Goal: Task Accomplishment & Management: Complete application form

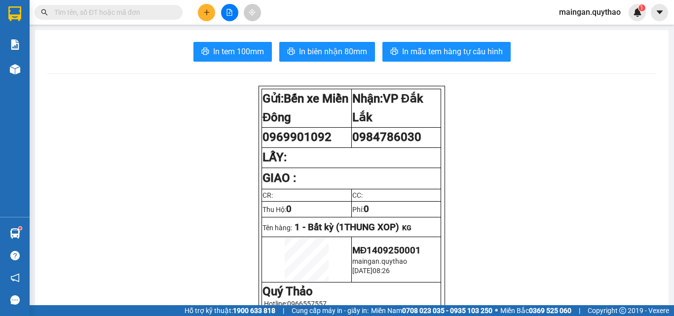
click at [205, 9] on icon "plus" at bounding box center [206, 12] width 7 height 7
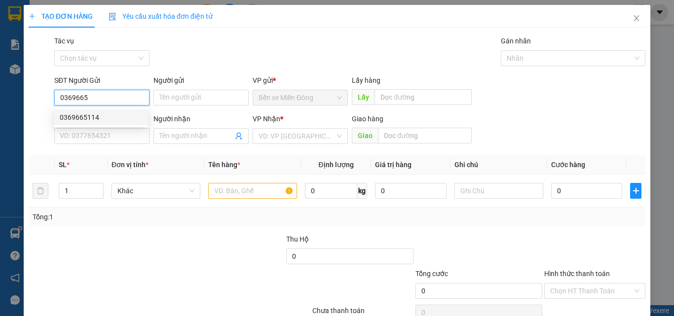
click at [92, 115] on div "0369665114" at bounding box center [101, 117] width 82 height 11
type input "0369665114"
type input "0343445050"
type input "TÂN AN"
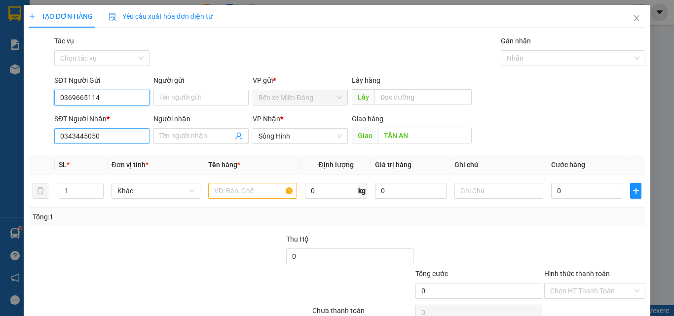
type input "0369665114"
click at [110, 135] on input "0343445050" at bounding box center [101, 136] width 95 height 16
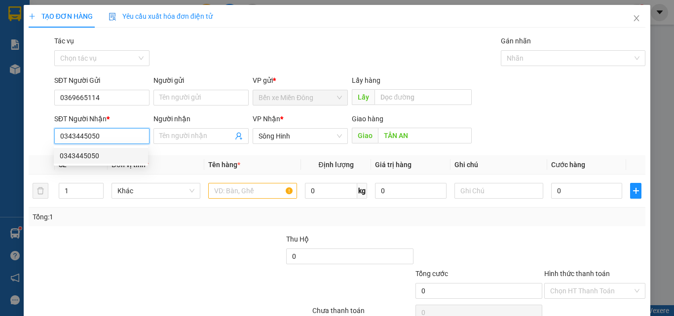
click at [19, 139] on div "TẠO ĐƠN HÀNG Yêu cầu xuất hóa đơn điện tử Transit Pickup Surcharge Ids Transit …" at bounding box center [337, 158] width 674 height 316
drag, startPoint x: 293, startPoint y: 138, endPoint x: 420, endPoint y: 229, distance: 156.6
click at [295, 140] on span "Sông Hinh" at bounding box center [299, 136] width 83 height 15
type input "0948886466"
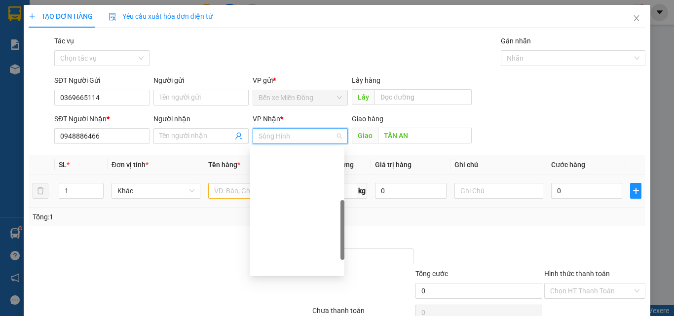
scroll to position [158, 0]
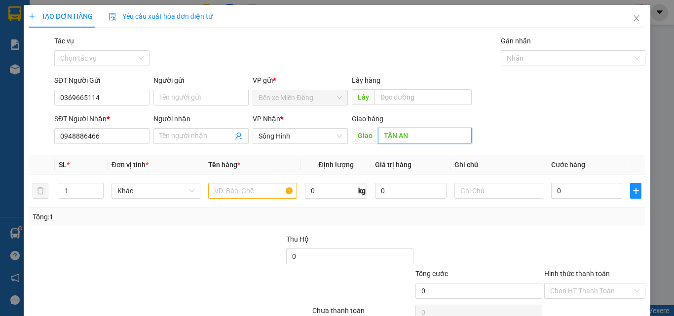
drag, startPoint x: 430, startPoint y: 140, endPoint x: 414, endPoint y: 126, distance: 20.3
click at [429, 139] on input "TÂN AN" at bounding box center [425, 136] width 94 height 16
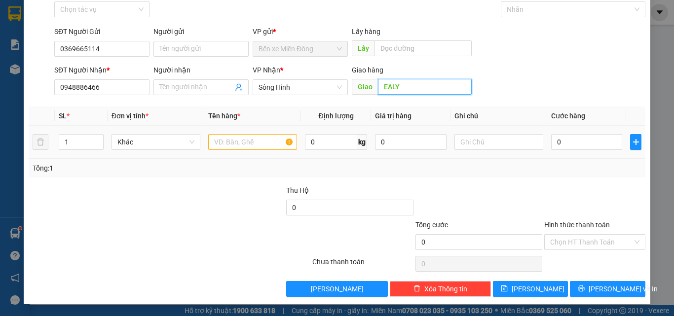
type input "EALY"
click at [280, 136] on input "text" at bounding box center [252, 142] width 89 height 16
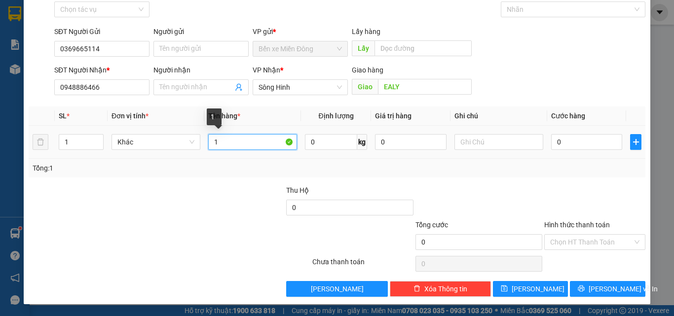
click at [262, 144] on input "1" at bounding box center [252, 142] width 89 height 16
type input "1 CỤC NHỎ"
click at [409, 98] on div "Giao hàng Giao EALY" at bounding box center [412, 82] width 120 height 35
click at [412, 95] on div "Giao hàng Giao EALY" at bounding box center [412, 82] width 120 height 35
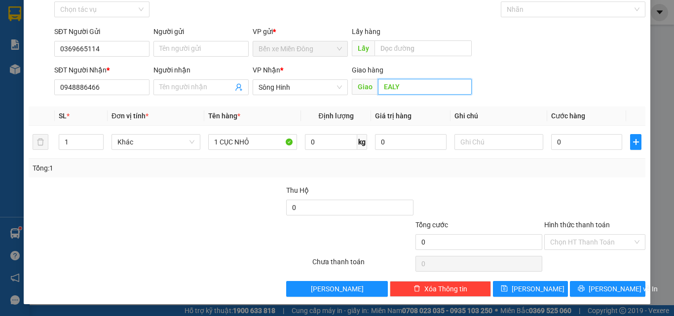
click at [402, 91] on input "EALY" at bounding box center [425, 87] width 94 height 16
type input "TÂN LẬP"
click at [580, 138] on input "0" at bounding box center [586, 142] width 71 height 16
type input "03"
type input "3"
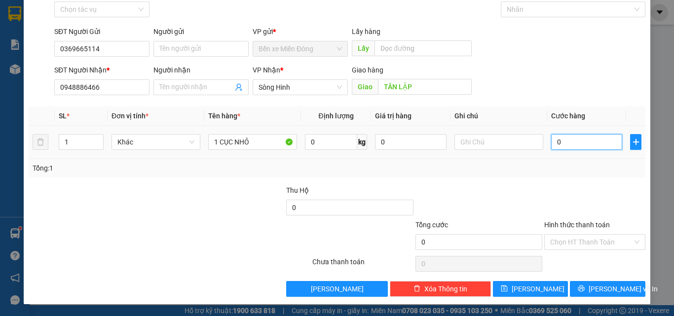
type input "3"
type input "030"
type input "30"
type input "30.000"
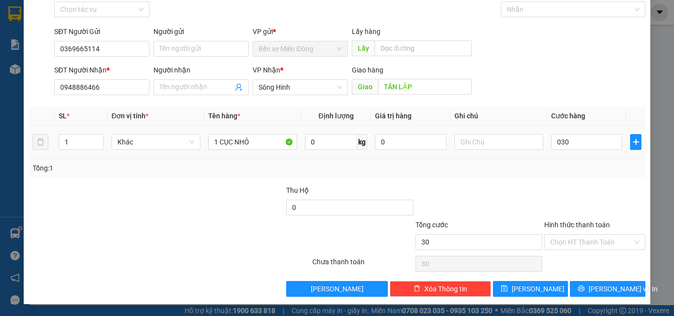
type input "30.000"
drag, startPoint x: 581, startPoint y: 137, endPoint x: 595, endPoint y: 212, distance: 76.7
click at [585, 188] on div at bounding box center [594, 202] width 103 height 35
drag, startPoint x: 589, startPoint y: 245, endPoint x: 588, endPoint y: 231, distance: 13.9
click at [589, 246] on input "Hình thức thanh toán" at bounding box center [591, 242] width 82 height 15
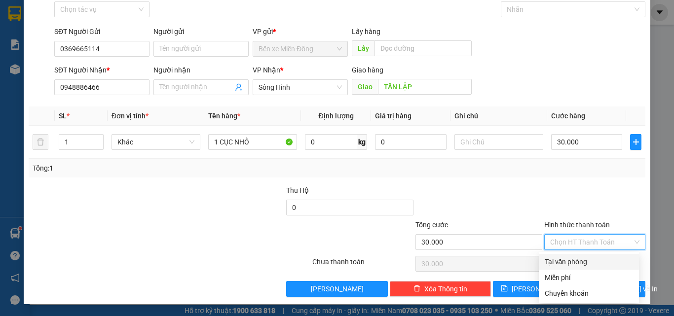
drag, startPoint x: 573, startPoint y: 259, endPoint x: 600, endPoint y: 257, distance: 27.7
click at [573, 260] on div "Tại văn phòng" at bounding box center [588, 261] width 88 height 11
type input "0"
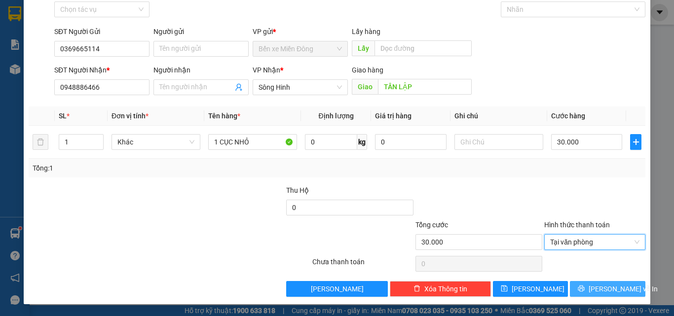
click at [605, 290] on span "[PERSON_NAME] và In" at bounding box center [622, 289] width 69 height 11
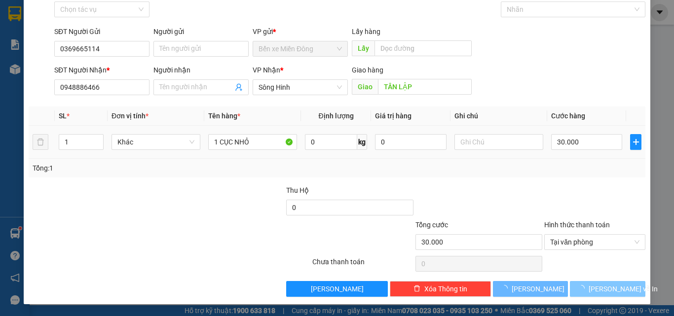
drag, startPoint x: 605, startPoint y: 290, endPoint x: 324, endPoint y: 134, distance: 321.5
click at [578, 272] on div "Transit Pickup Surcharge Ids Transit Deliver Surcharge Ids Transit Deliver Surc…" at bounding box center [337, 142] width 616 height 310
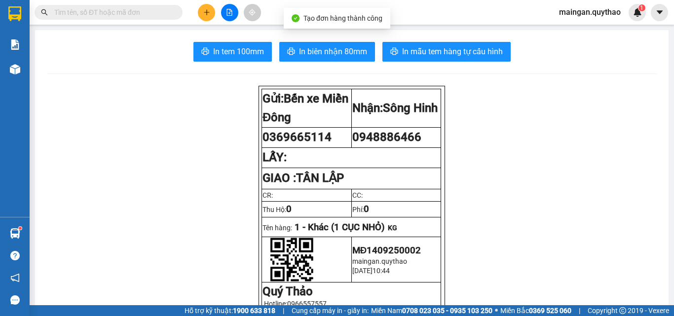
drag, startPoint x: 303, startPoint y: 65, endPoint x: 315, endPoint y: 62, distance: 12.2
click at [317, 61] on button "In biên nhận 80mm" at bounding box center [327, 52] width 96 height 20
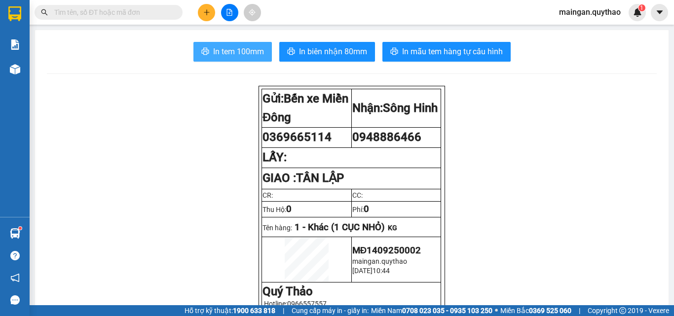
click at [228, 55] on span "In tem 100mm" at bounding box center [238, 51] width 51 height 12
click at [203, 15] on icon "plus" at bounding box center [206, 12] width 7 height 7
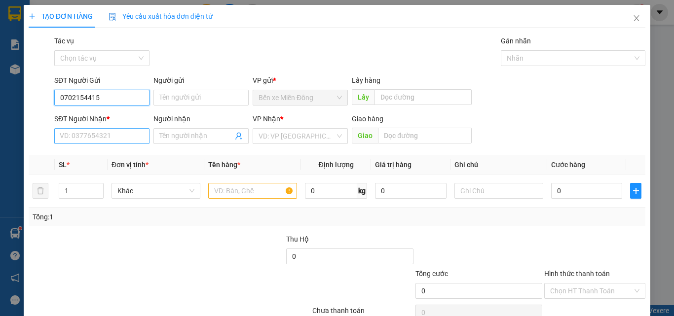
type input "0702154415"
click at [89, 131] on input "SĐT Người Nhận *" at bounding box center [101, 136] width 95 height 16
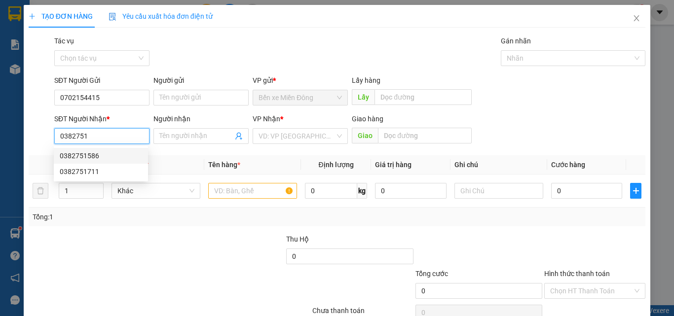
click at [100, 158] on div "0382751586" at bounding box center [101, 155] width 82 height 11
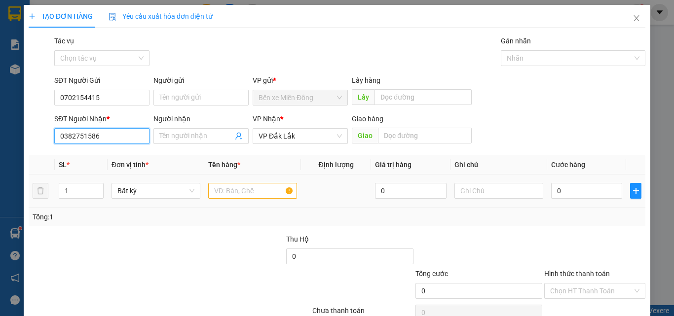
type input "0382751586"
click at [274, 196] on input "text" at bounding box center [252, 191] width 89 height 16
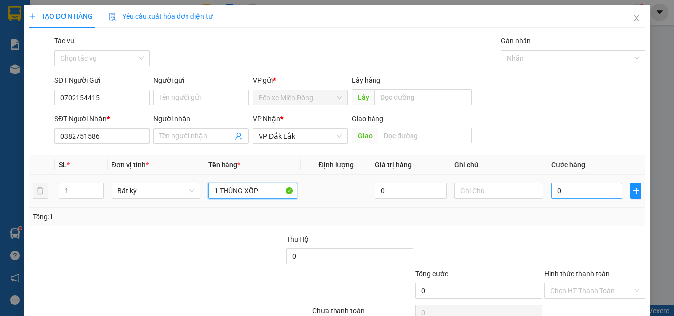
type input "1 THÙNG XỐP"
click at [572, 190] on input "0" at bounding box center [586, 191] width 71 height 16
type input "02"
type input "2"
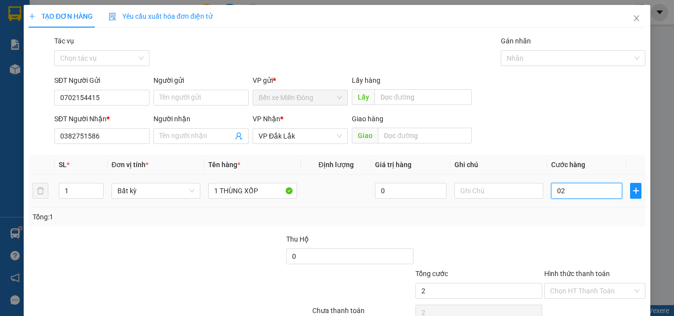
type input "025"
type input "25"
type input "0.250"
type input "250"
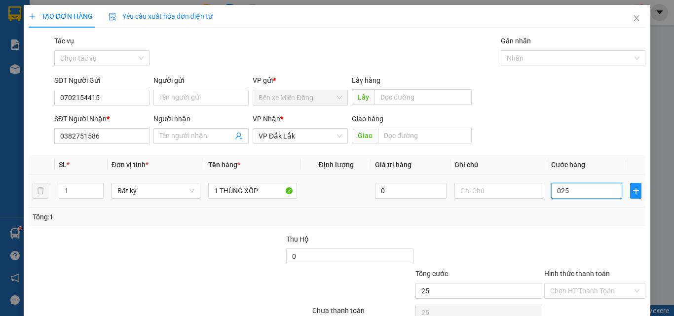
type input "250"
type input "250.000"
drag, startPoint x: 565, startPoint y: 254, endPoint x: 595, endPoint y: 288, distance: 45.4
click at [569, 254] on div at bounding box center [594, 251] width 103 height 35
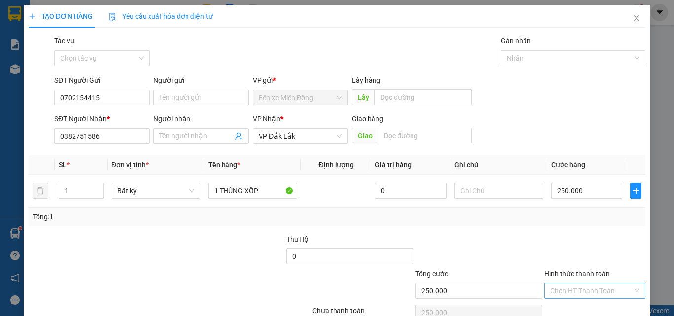
drag, startPoint x: 593, startPoint y: 292, endPoint x: 591, endPoint y: 283, distance: 9.6
click at [592, 287] on input "Hình thức thanh toán" at bounding box center [591, 291] width 82 height 15
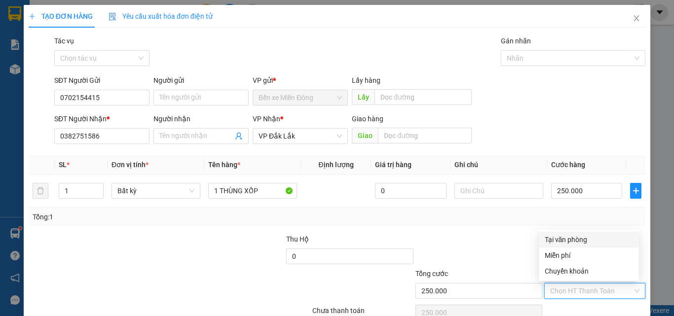
click at [577, 241] on div "Tại văn phòng" at bounding box center [588, 239] width 88 height 11
type input "0"
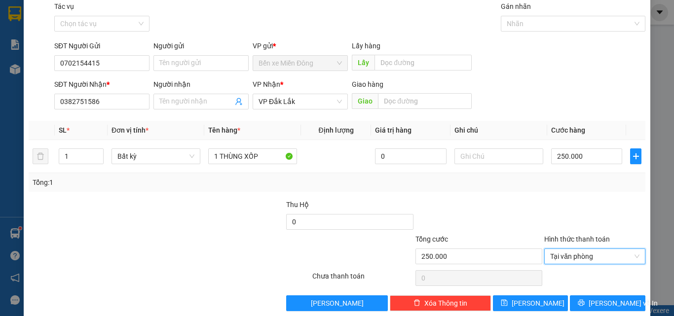
scroll to position [49, 0]
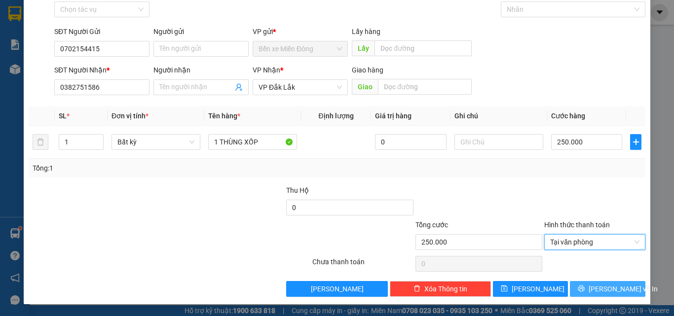
click at [617, 286] on span "[PERSON_NAME] và In" at bounding box center [622, 289] width 69 height 11
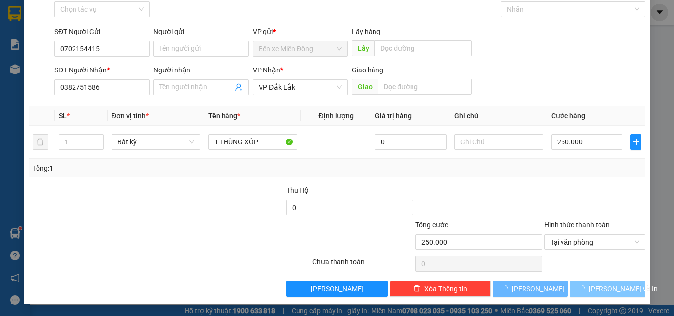
click at [617, 286] on span "[PERSON_NAME] và In" at bounding box center [622, 289] width 69 height 11
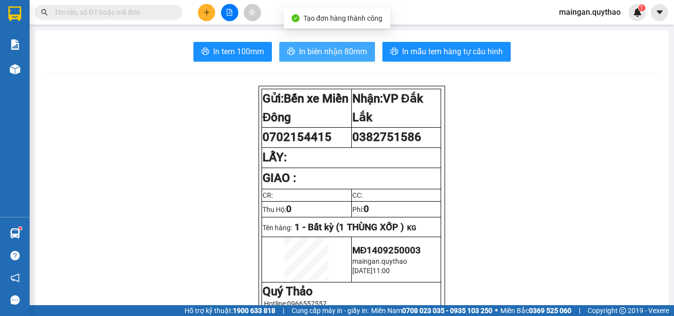
click at [324, 46] on span "In biên nhận 80mm" at bounding box center [333, 51] width 68 height 12
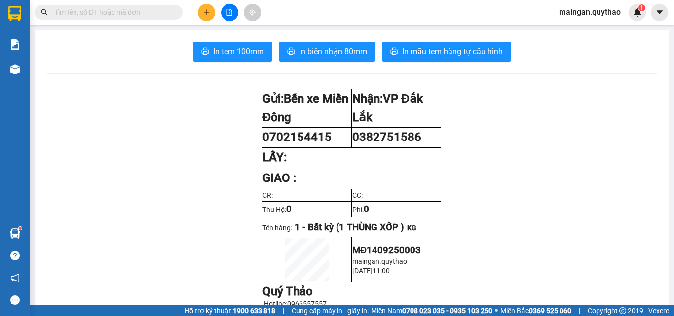
drag, startPoint x: 33, startPoint y: 72, endPoint x: 0, endPoint y: 67, distance: 32.9
click at [32, 72] on main "In tem 100mm In biên nhận 80mm In mẫu tem hàng tự cấu hình Gửi: Bến xe Miền Đô…" at bounding box center [337, 152] width 674 height 305
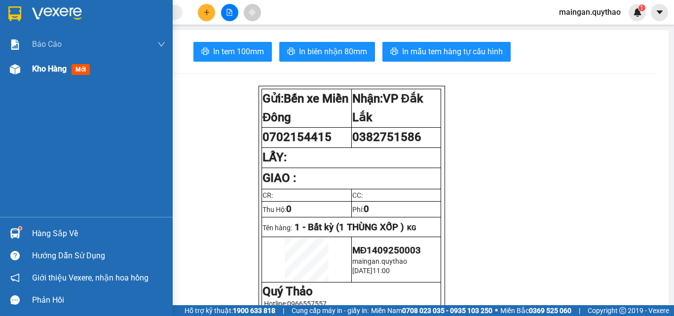
click at [5, 68] on div "Kho hàng mới" at bounding box center [86, 69] width 173 height 25
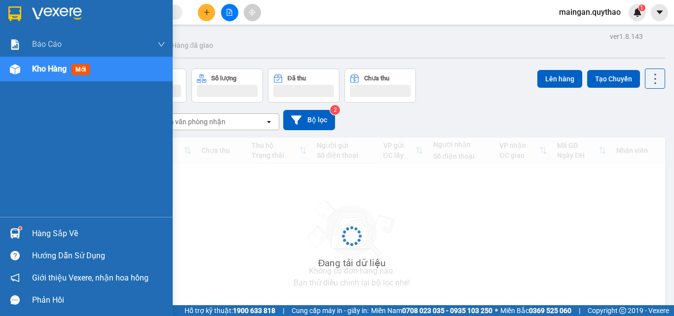
click at [17, 68] on img at bounding box center [15, 69] width 10 height 10
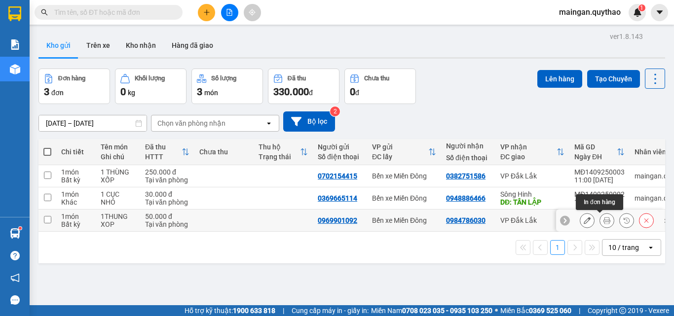
click at [603, 219] on icon at bounding box center [606, 220] width 7 height 7
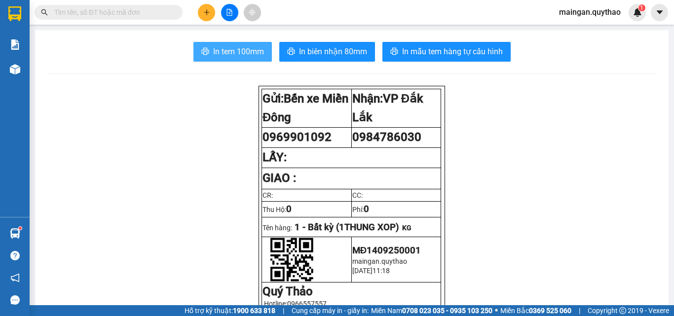
click at [252, 50] on span "In tem 100mm" at bounding box center [238, 51] width 51 height 12
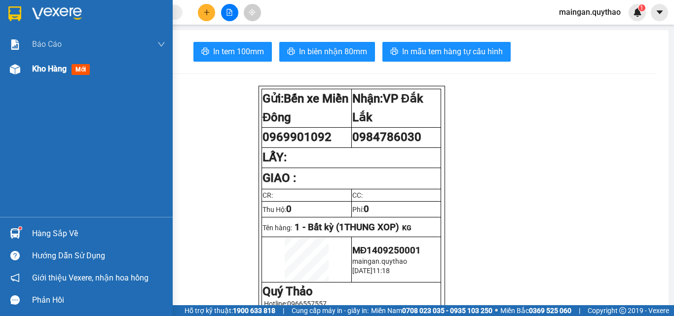
click at [44, 68] on span "Kho hàng" at bounding box center [49, 68] width 35 height 9
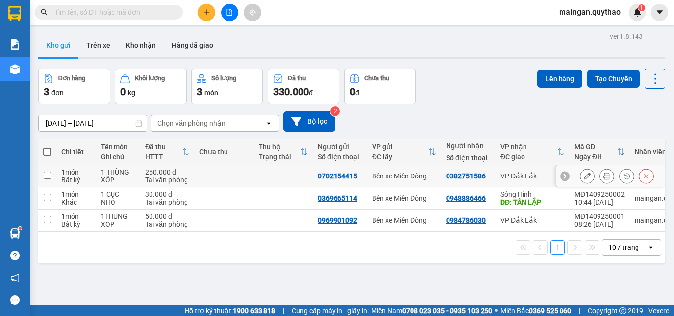
click at [603, 176] on icon at bounding box center [606, 176] width 7 height 7
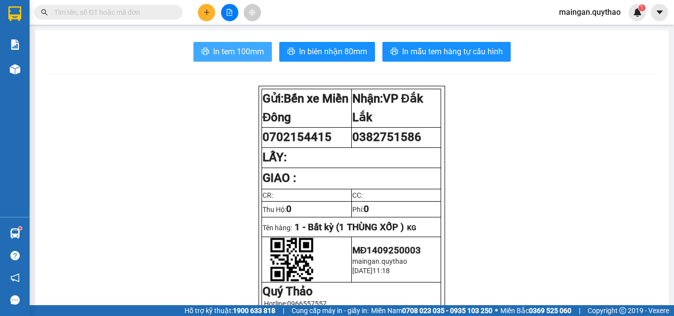
click at [219, 52] on span "In tem 100mm" at bounding box center [238, 51] width 51 height 12
